Goal: Check status: Check status

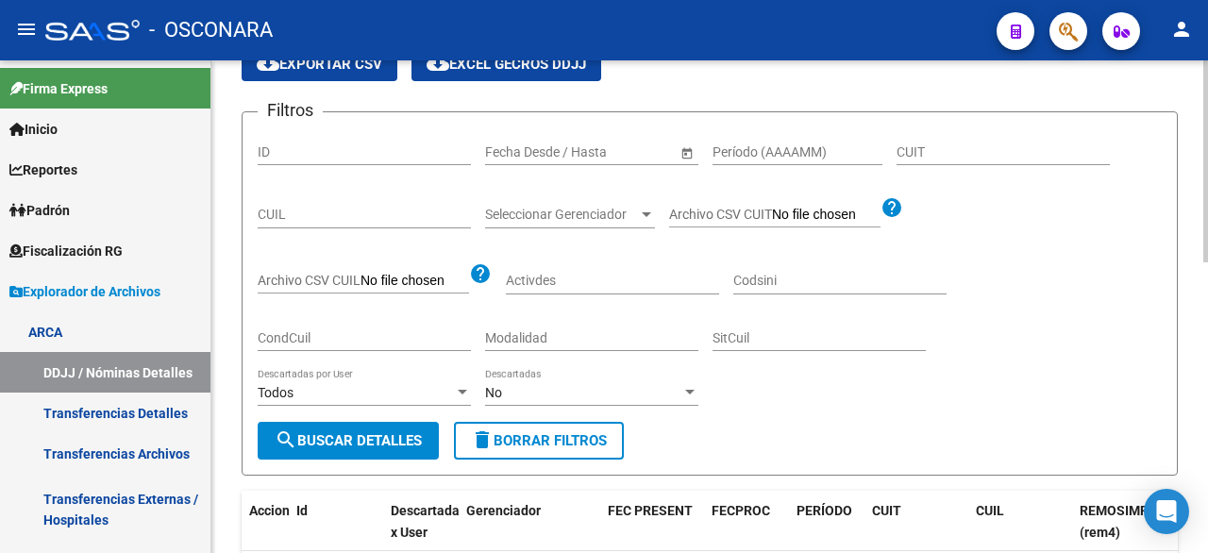
scroll to position [132, 0]
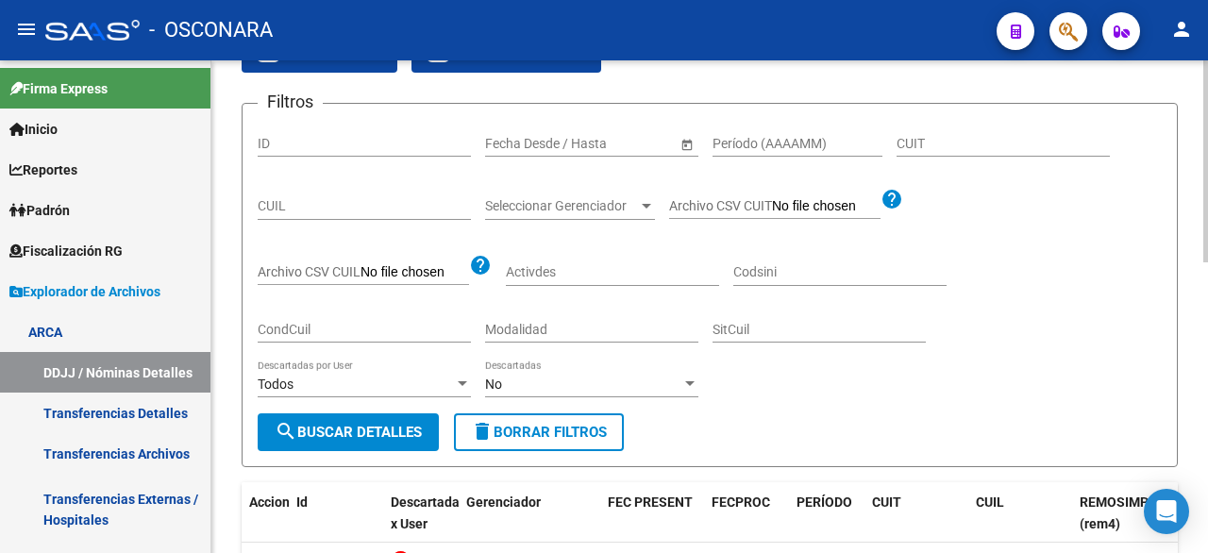
click at [1207, 286] on div at bounding box center [1205, 222] width 5 height 202
click at [827, 136] on input "Período (AAAAMM)" at bounding box center [798, 144] width 170 height 16
type input "202508"
type input "30-68562823-2"
click at [310, 201] on input "CUIL" at bounding box center [364, 206] width 213 height 16
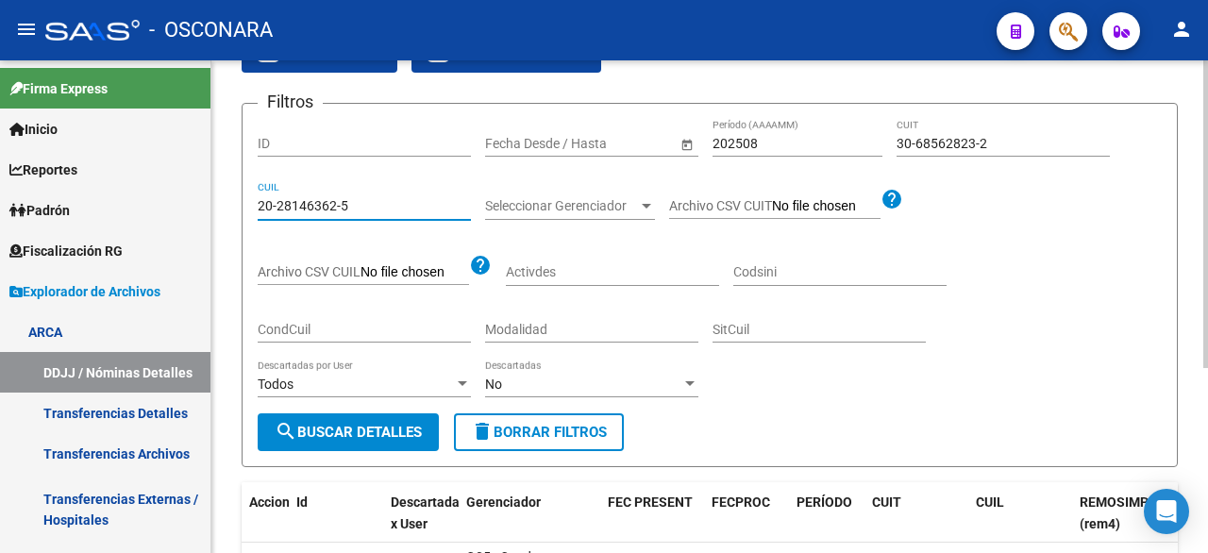
type input "20-28146362-5"
click at [359, 439] on span "search Buscar Detalles" at bounding box center [348, 432] width 147 height 17
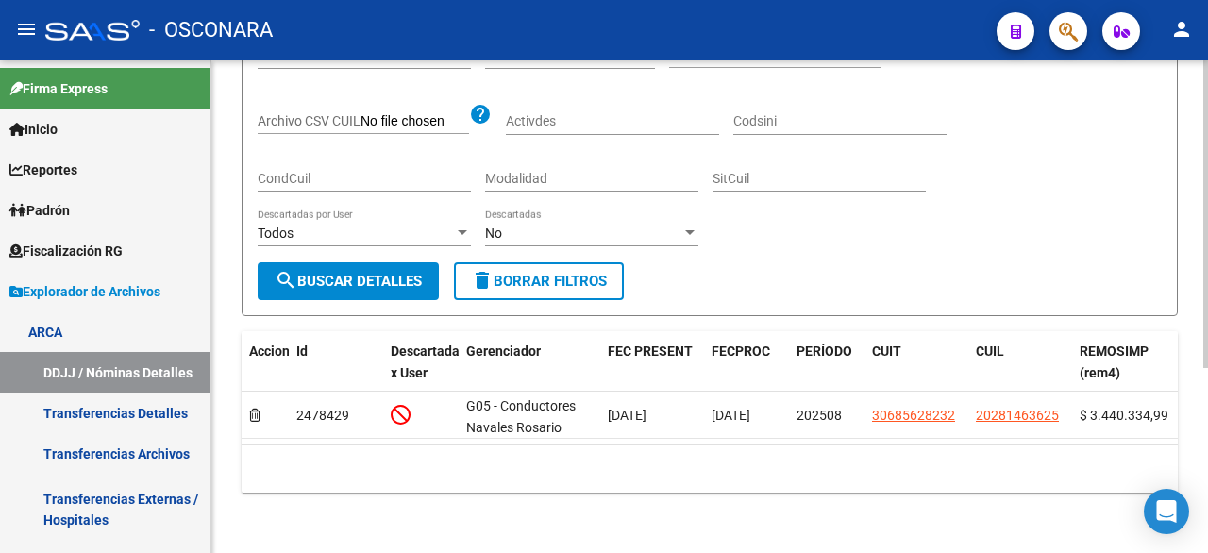
click at [1204, 484] on div at bounding box center [1205, 306] width 5 height 493
click at [1204, 484] on div at bounding box center [1205, 399] width 5 height 308
click at [676, 226] on div "No" at bounding box center [583, 234] width 196 height 16
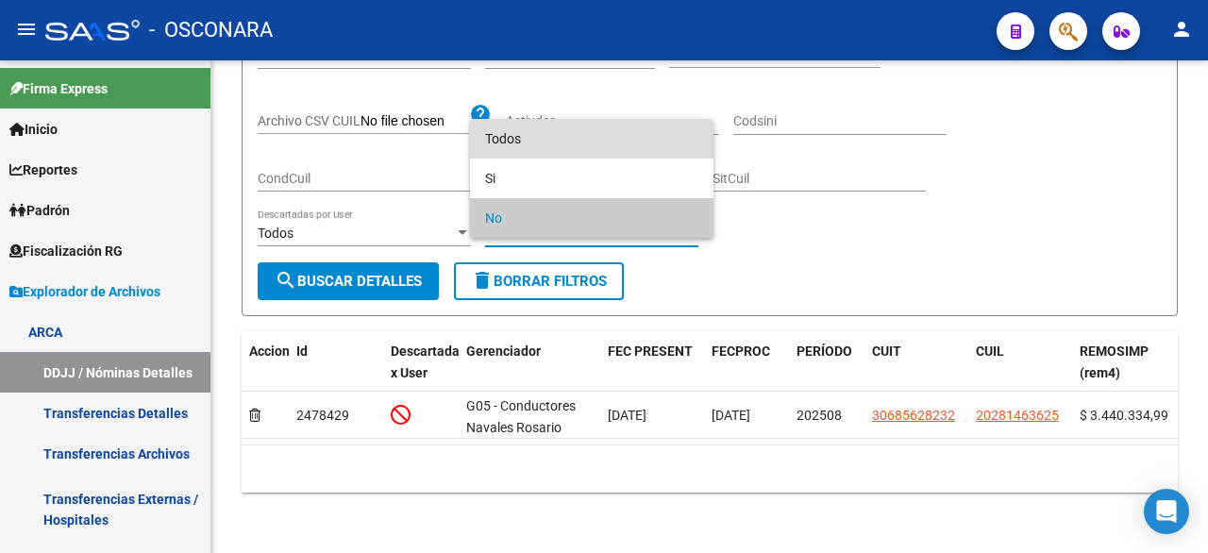
click at [651, 148] on span "Todos" at bounding box center [591, 139] width 213 height 40
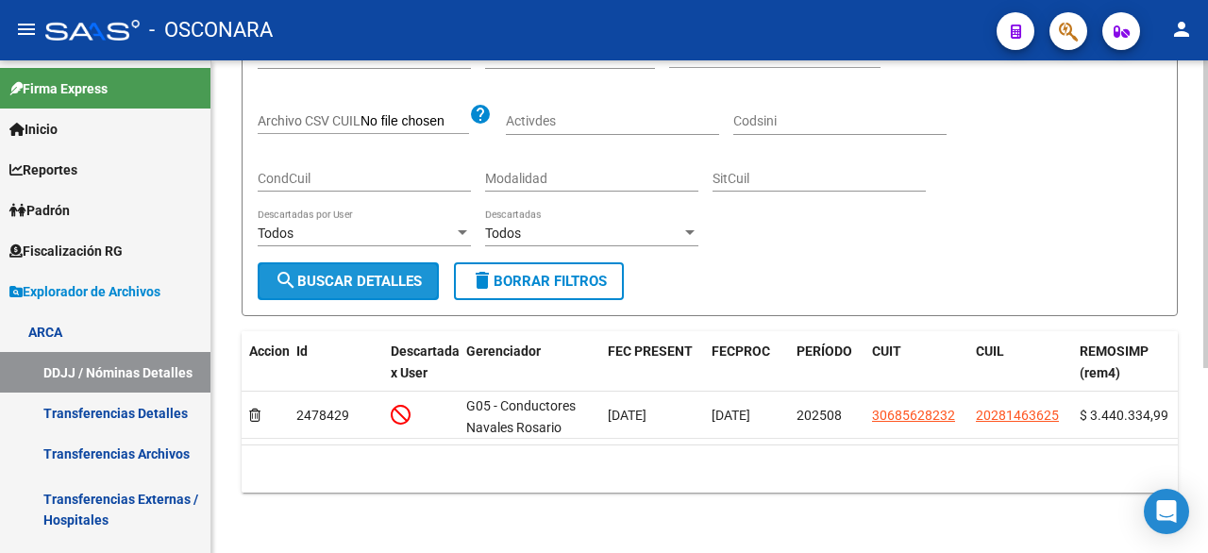
click at [306, 273] on span "search Buscar Detalles" at bounding box center [348, 281] width 147 height 17
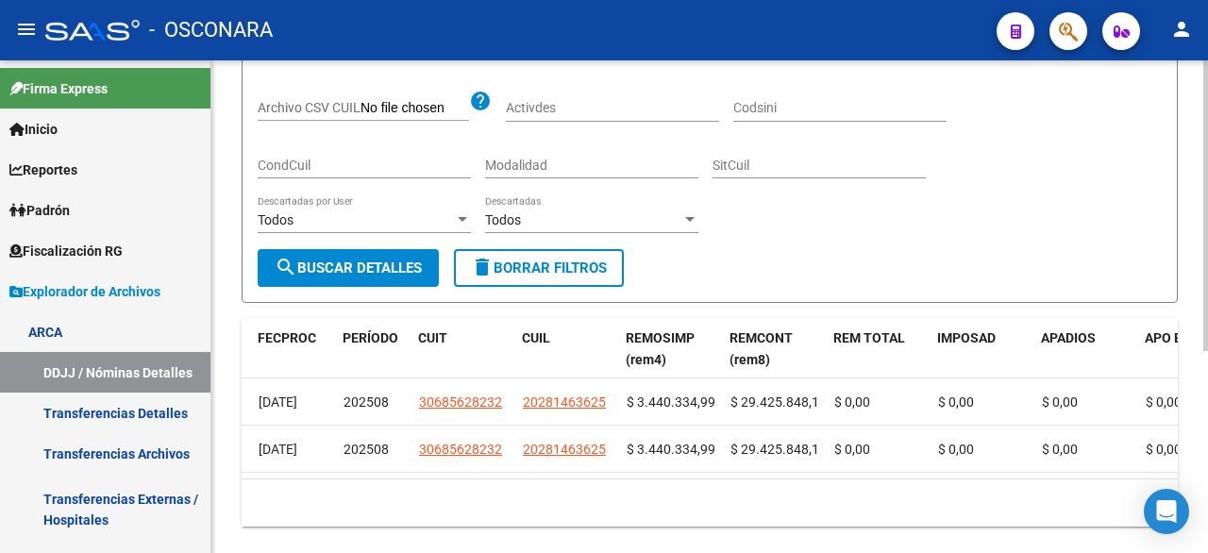
scroll to position [0, 471]
